Goal: Transaction & Acquisition: Purchase product/service

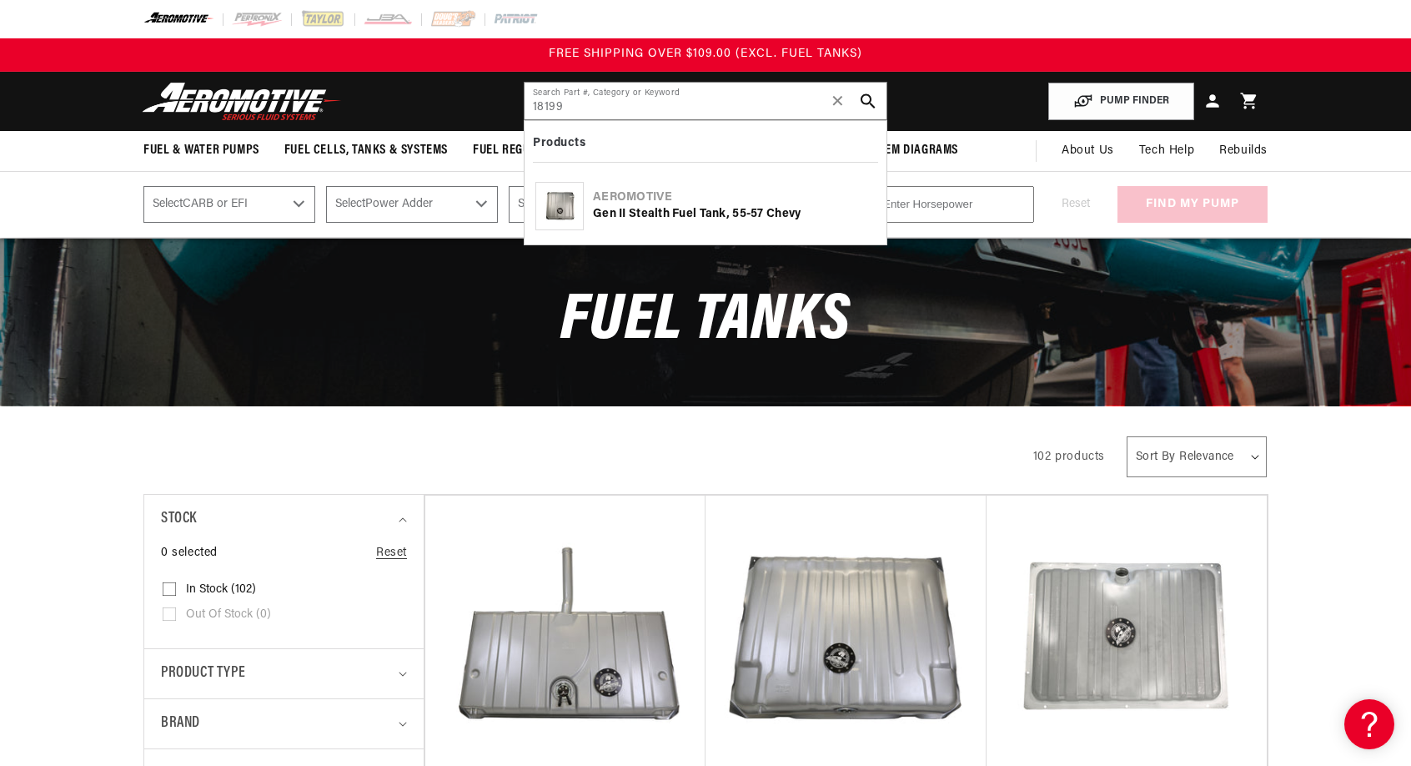
type input "18199"
click at [724, 212] on div "Gen II Stealth Fuel Tank, 55-57 Chevy" at bounding box center [734, 214] width 283 height 17
